Goal: Information Seeking & Learning: Learn about a topic

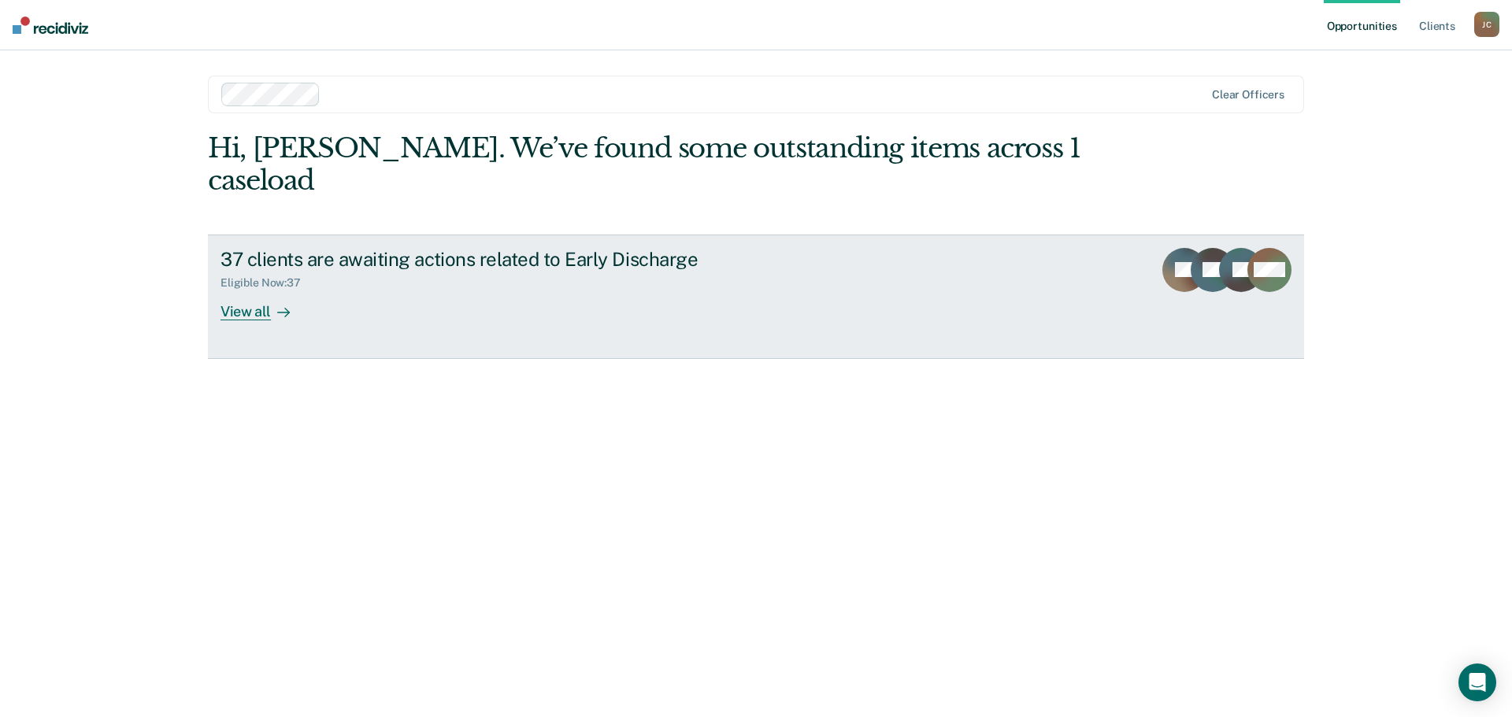
click at [1226, 248] on rect at bounding box center [1241, 270] width 44 height 44
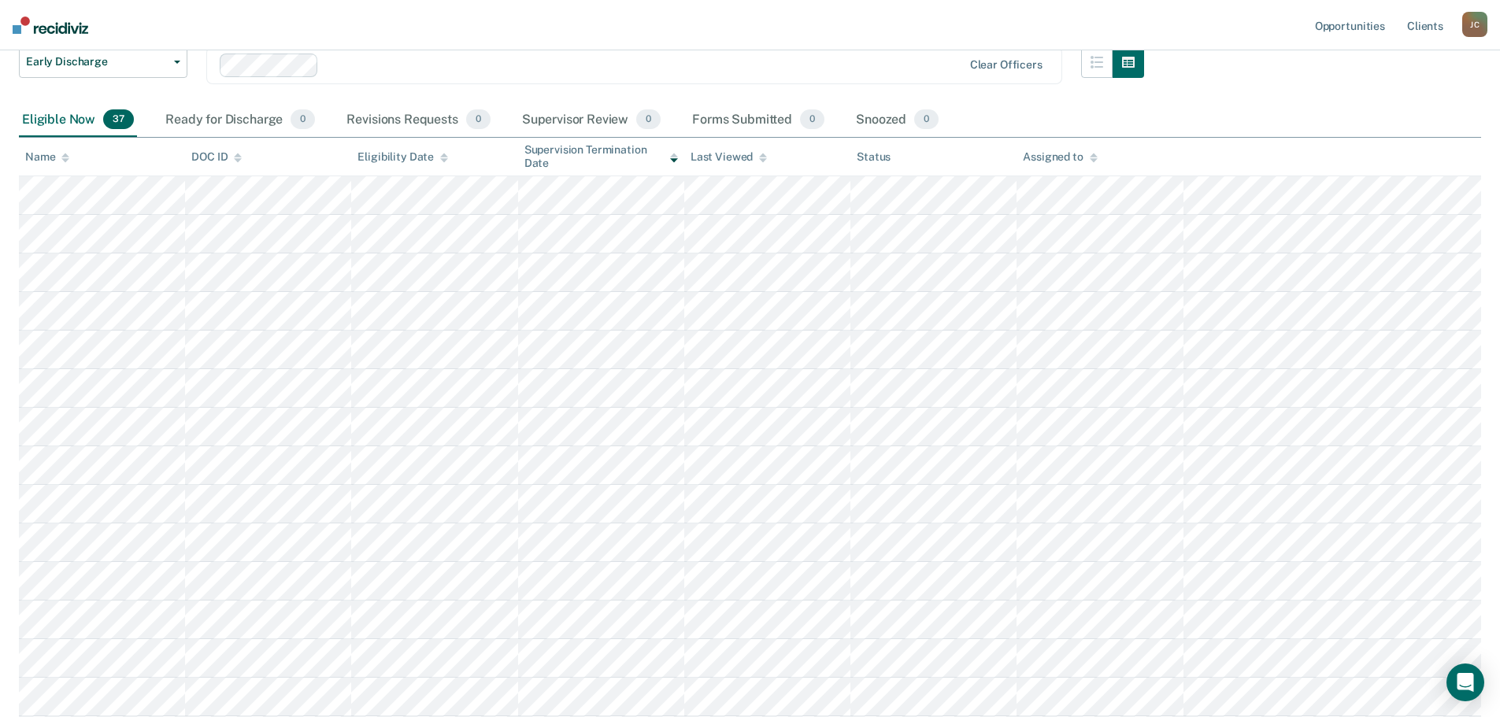
scroll to position [119, 0]
